Goal: Task Accomplishment & Management: Use online tool/utility

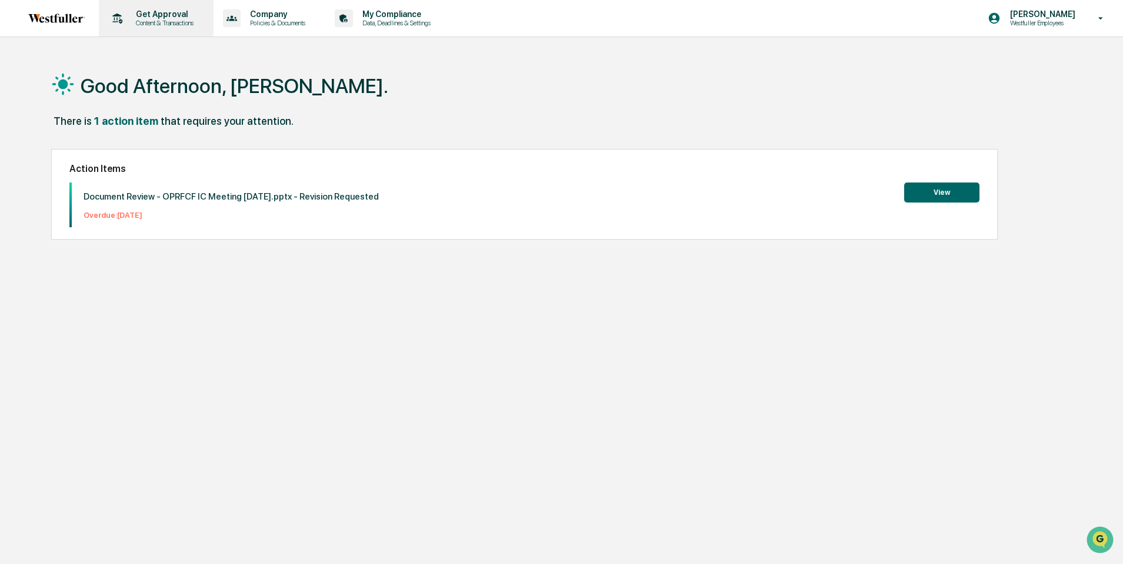
click at [149, 24] on p "Content & Transactions" at bounding box center [163, 23] width 73 height 8
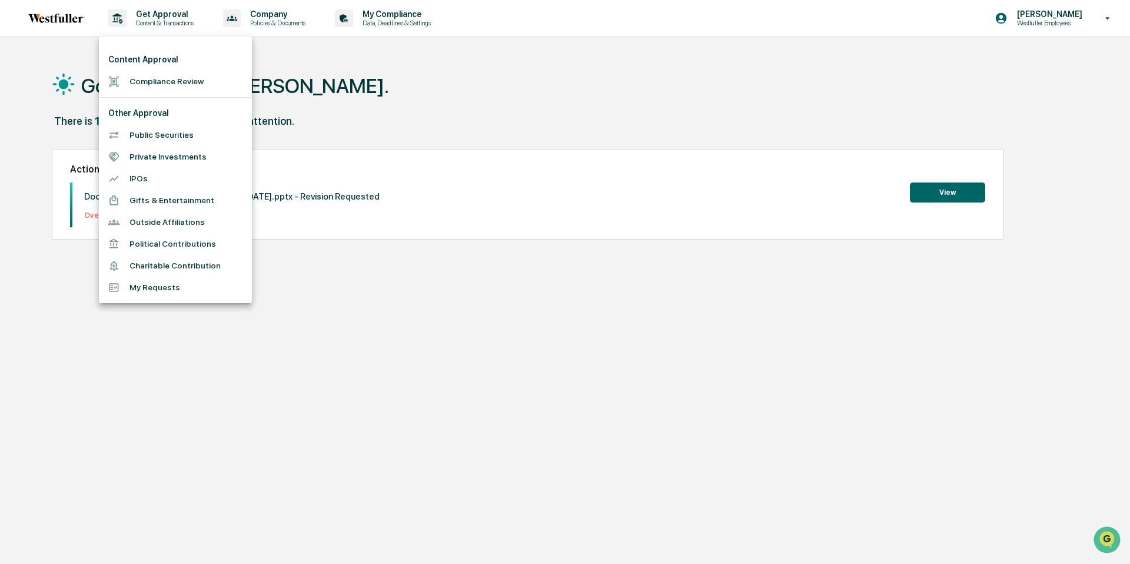
click at [144, 81] on li "Compliance Review" at bounding box center [175, 82] width 153 height 22
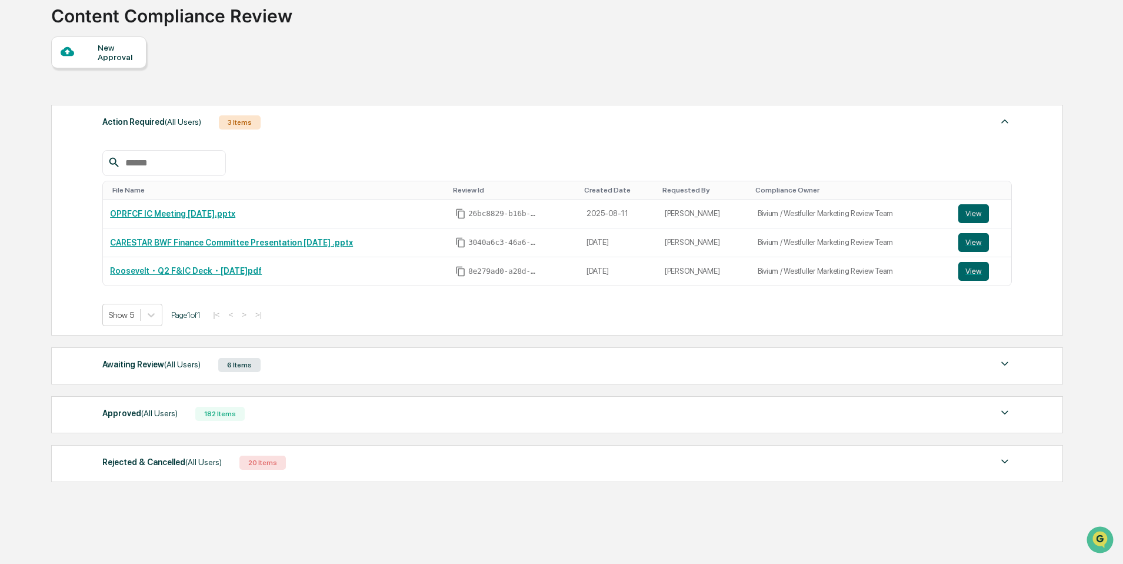
scroll to position [104, 0]
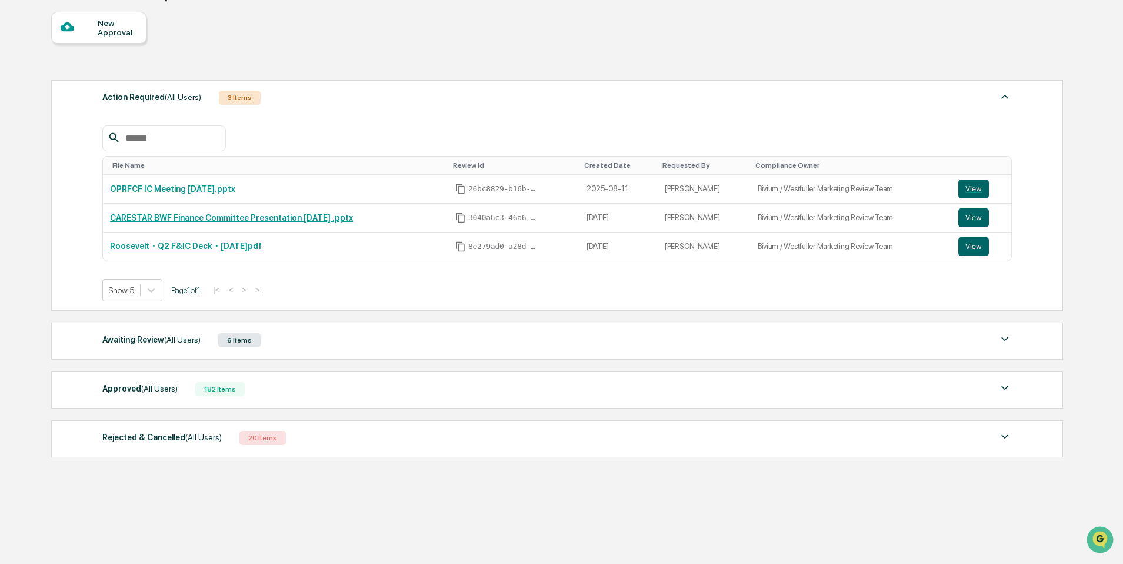
click at [448, 341] on div "Awaiting Review (All Users) 6 Items" at bounding box center [557, 340] width 910 height 16
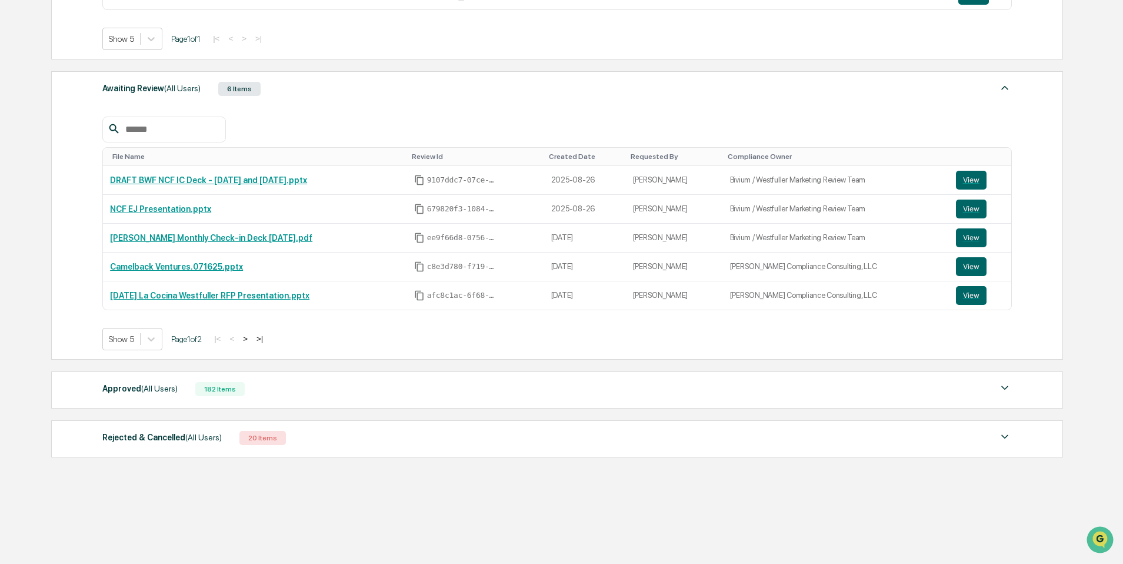
scroll to position [355, 0]
click at [967, 214] on button "View" at bounding box center [971, 208] width 31 height 19
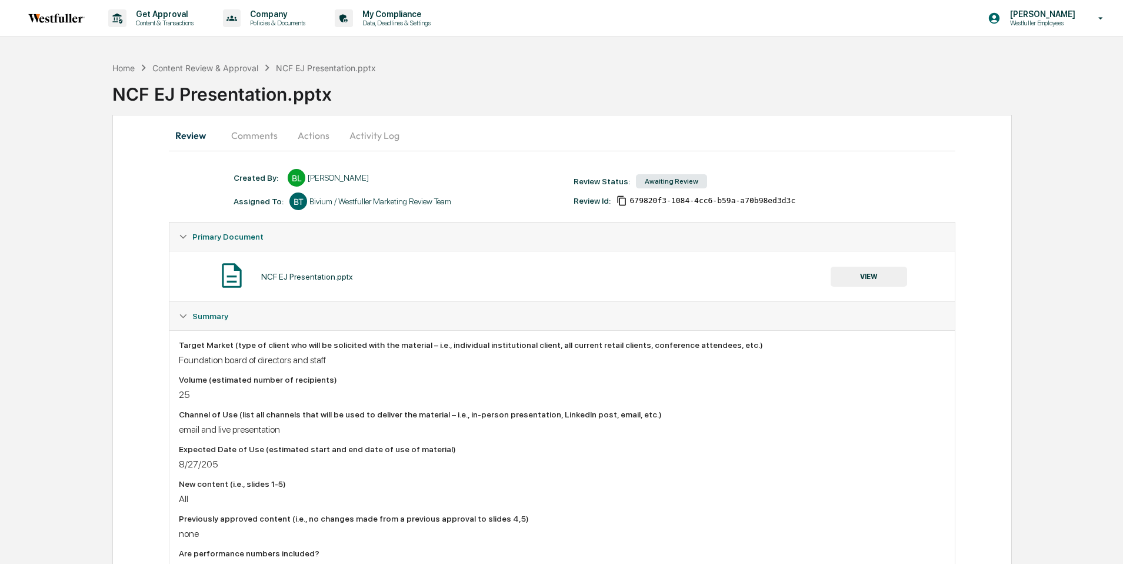
click at [265, 138] on button "Comments" at bounding box center [254, 135] width 65 height 28
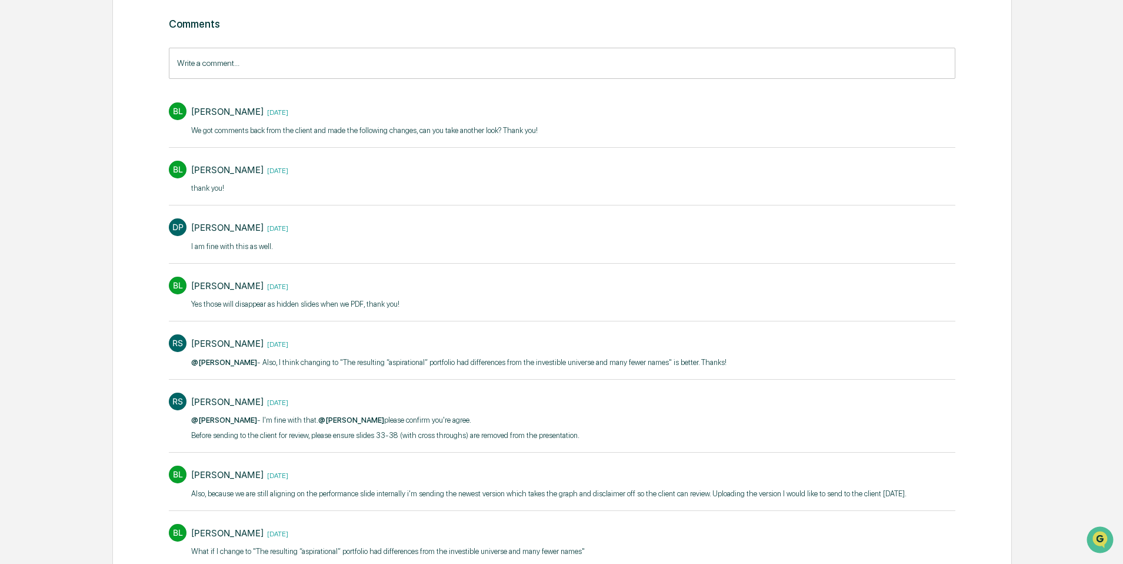
scroll to position [199, 0]
